Goal: Task Accomplishment & Management: Use online tool/utility

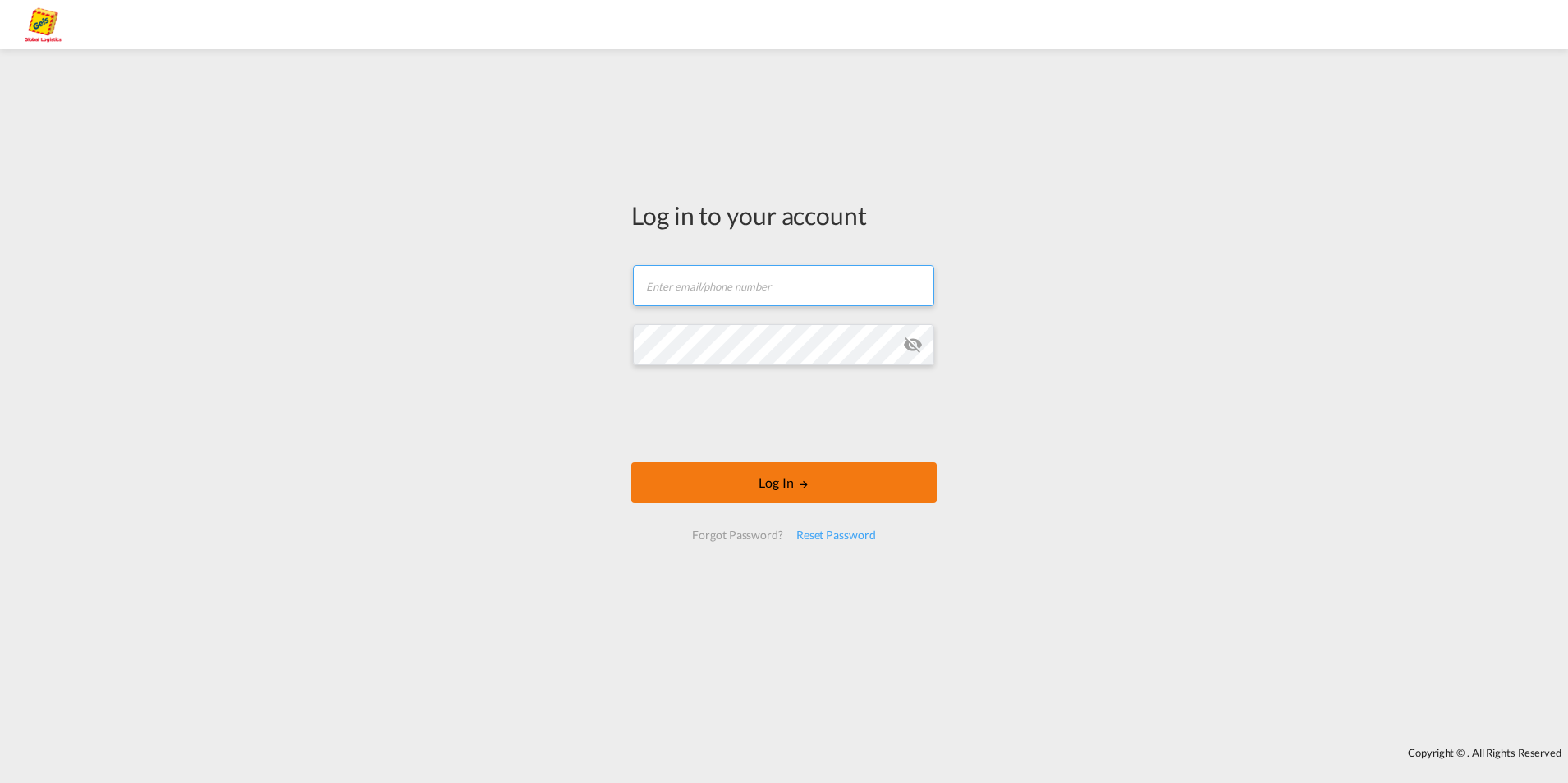
type input "[PERSON_NAME][EMAIL_ADDRESS][PERSON_NAME][PERSON_NAME][DOMAIN_NAME]"
click at [783, 470] on button "Log In" at bounding box center [784, 482] width 306 height 41
